Goal: Task Accomplishment & Management: Manage account settings

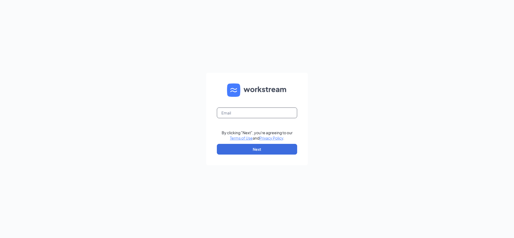
click at [244, 115] on input "text" at bounding box center [257, 113] width 80 height 11
type input "cole.caddenhead@cfafranchisee.com"
click at [282, 152] on button "Next" at bounding box center [257, 149] width 80 height 11
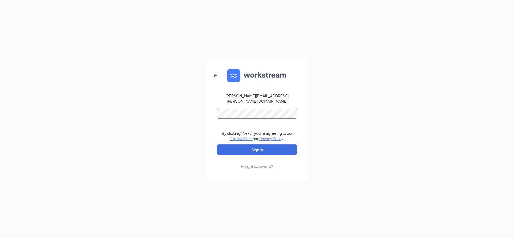
click at [217, 145] on button "Sign In" at bounding box center [257, 150] width 80 height 11
click at [276, 153] on form "cole.caddenhead@cfafranchisee.com By clicking "Next", you're agreeing to our Te…" at bounding box center [257, 119] width 102 height 122
click at [275, 149] on button "Sign In" at bounding box center [257, 150] width 80 height 11
click at [188, 111] on div "cole.caddenhead@cfafranchisee.com Credential mismatches. By clicking "Next", yo…" at bounding box center [257, 119] width 514 height 238
click at [284, 148] on button "Sign In" at bounding box center [257, 150] width 80 height 11
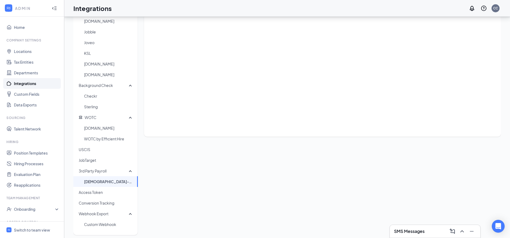
scroll to position [81, 0]
